Goal: Information Seeking & Learning: Check status

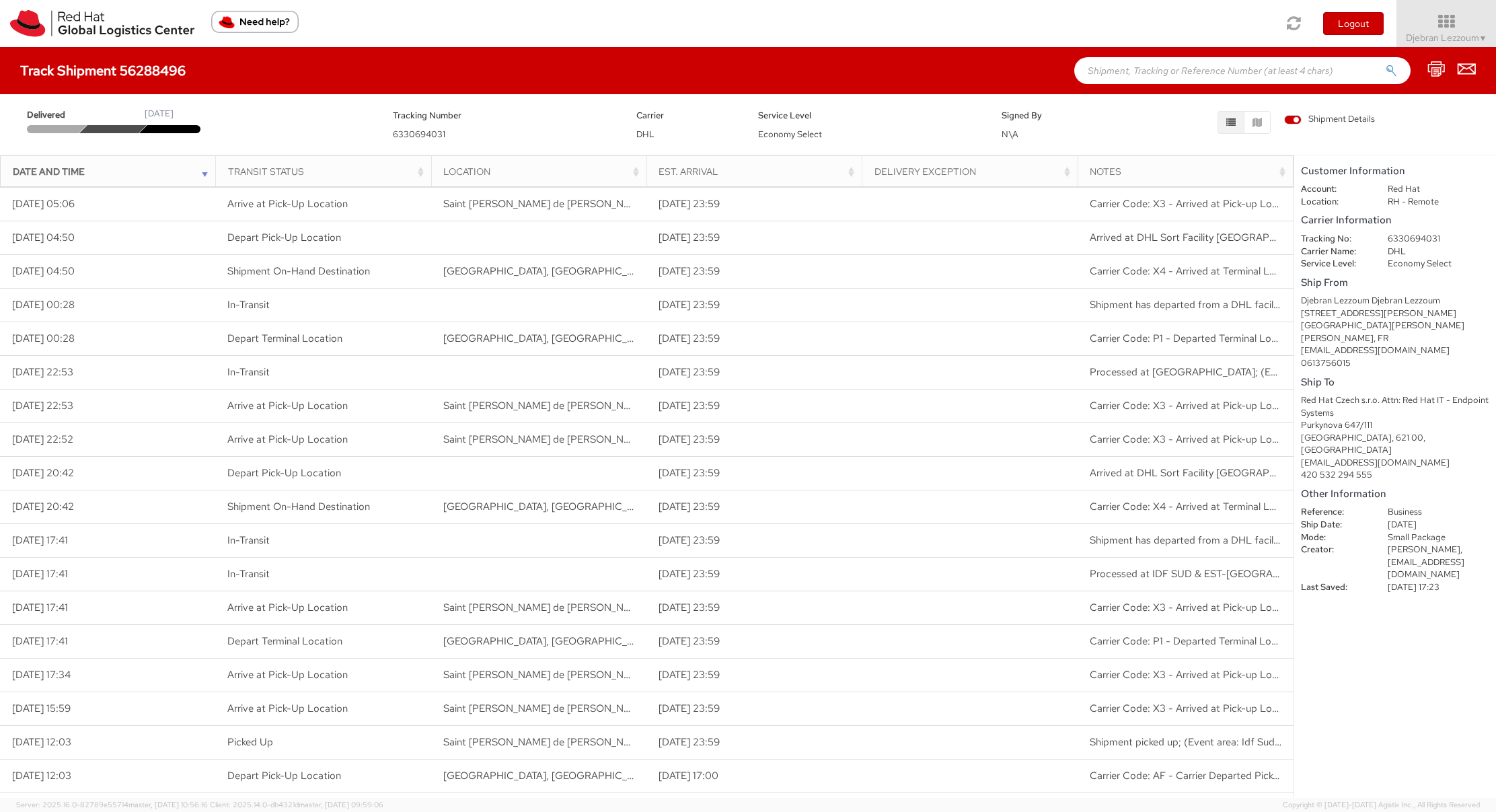
click at [49, 111] on span "Delivered" at bounding box center [56, 115] width 58 height 13
drag, startPoint x: 36, startPoint y: 117, endPoint x: 71, endPoint y: 119, distance: 35.1
click at [82, 117] on span "Delivered" at bounding box center [56, 115] width 58 height 13
click at [61, 117] on span "Delivered" at bounding box center [56, 115] width 58 height 13
